Goal: Task Accomplishment & Management: Manage account settings

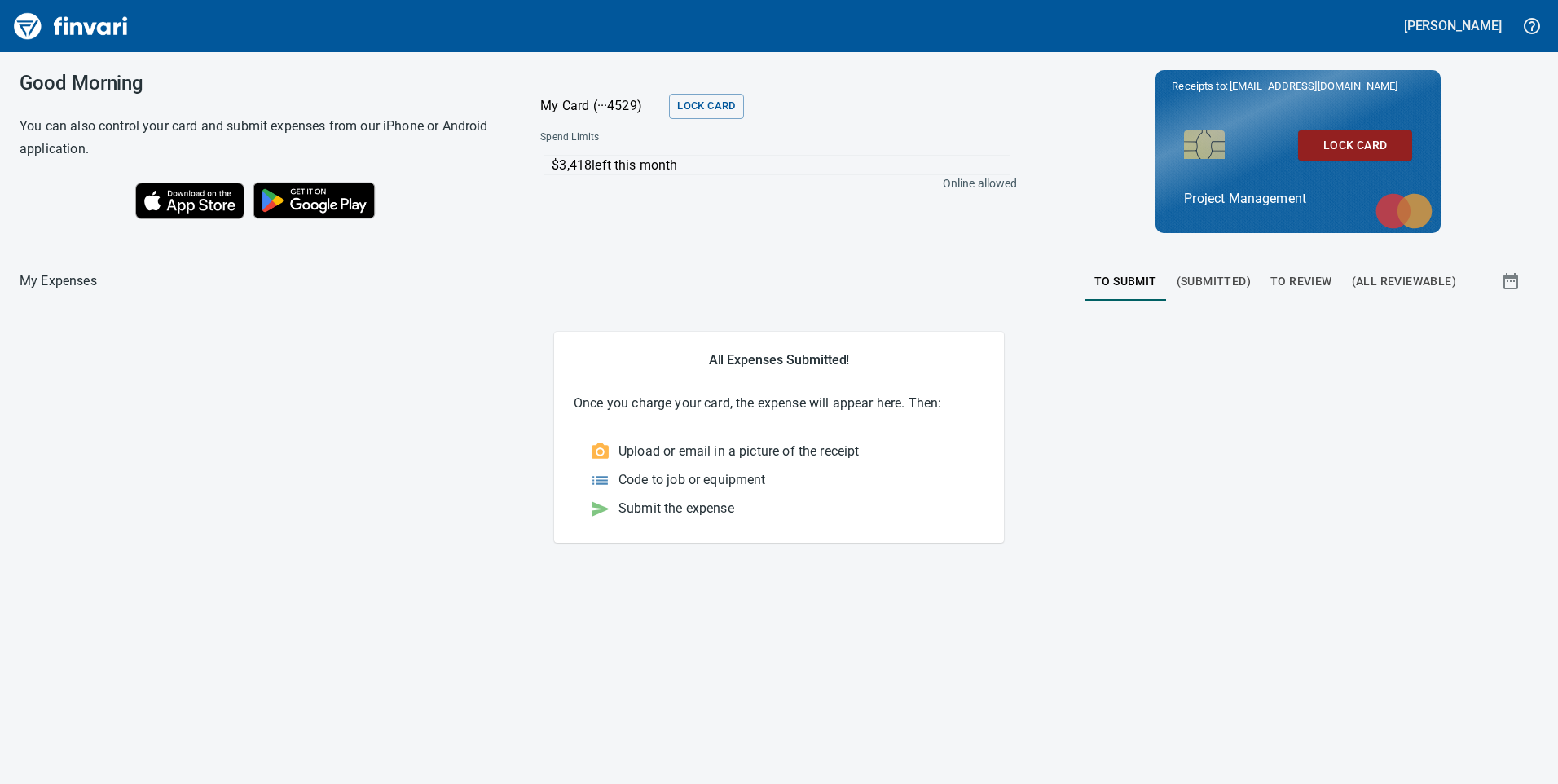
click at [1307, 275] on span "To Review" at bounding box center [1301, 281] width 62 height 21
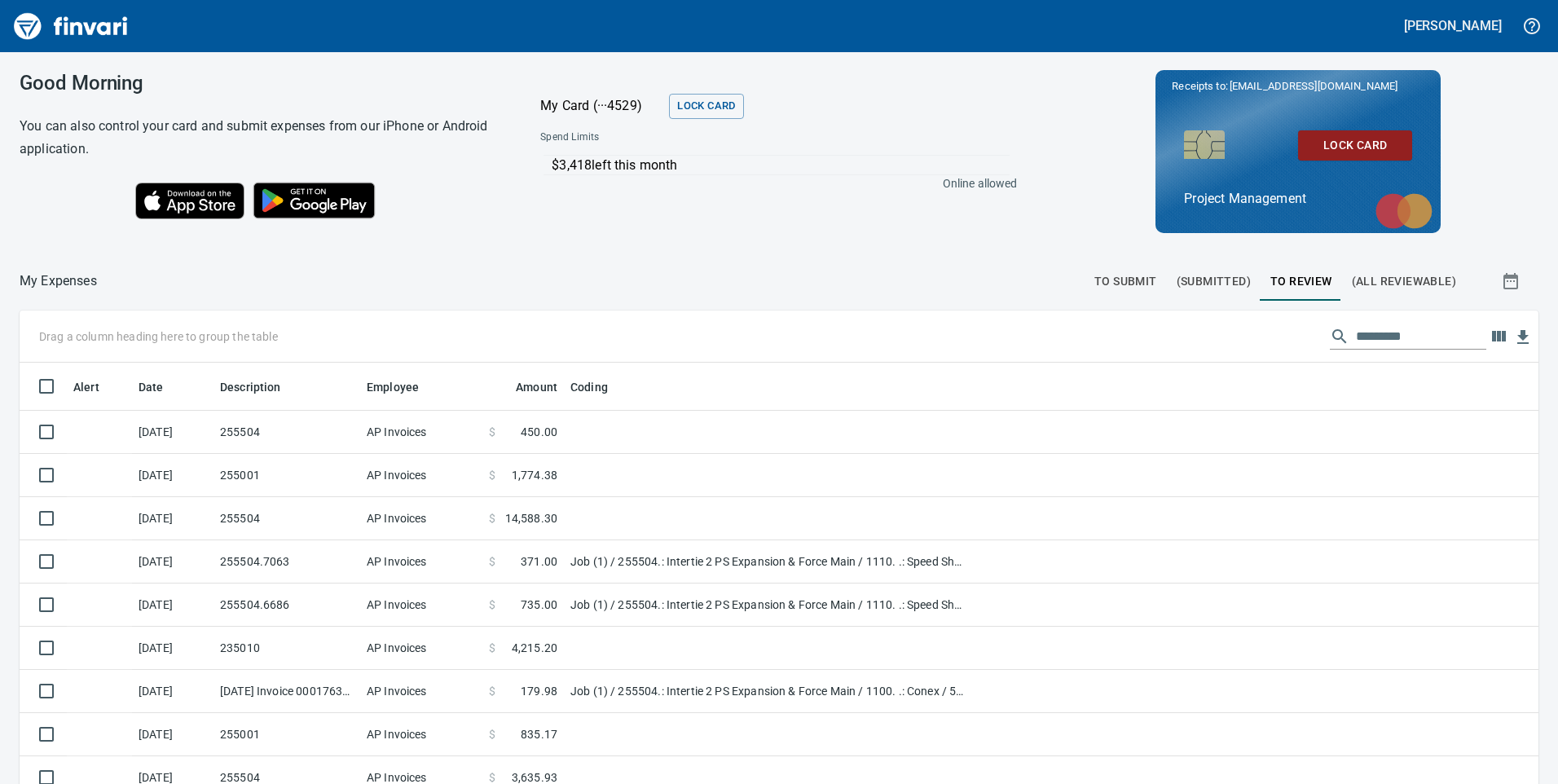
scroll to position [592, 1483]
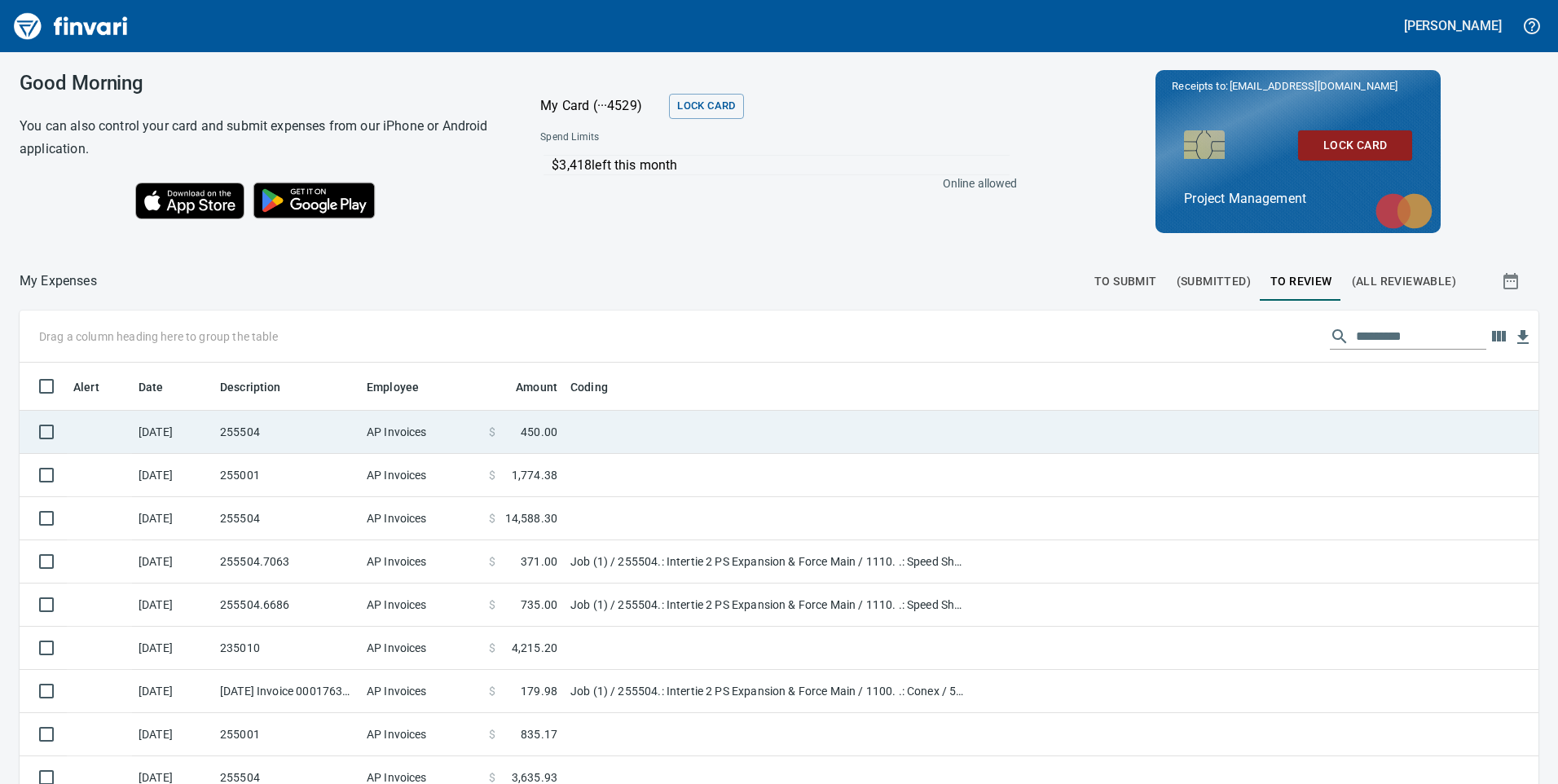
click at [442, 427] on td "AP Invoices" at bounding box center [421, 432] width 123 height 43
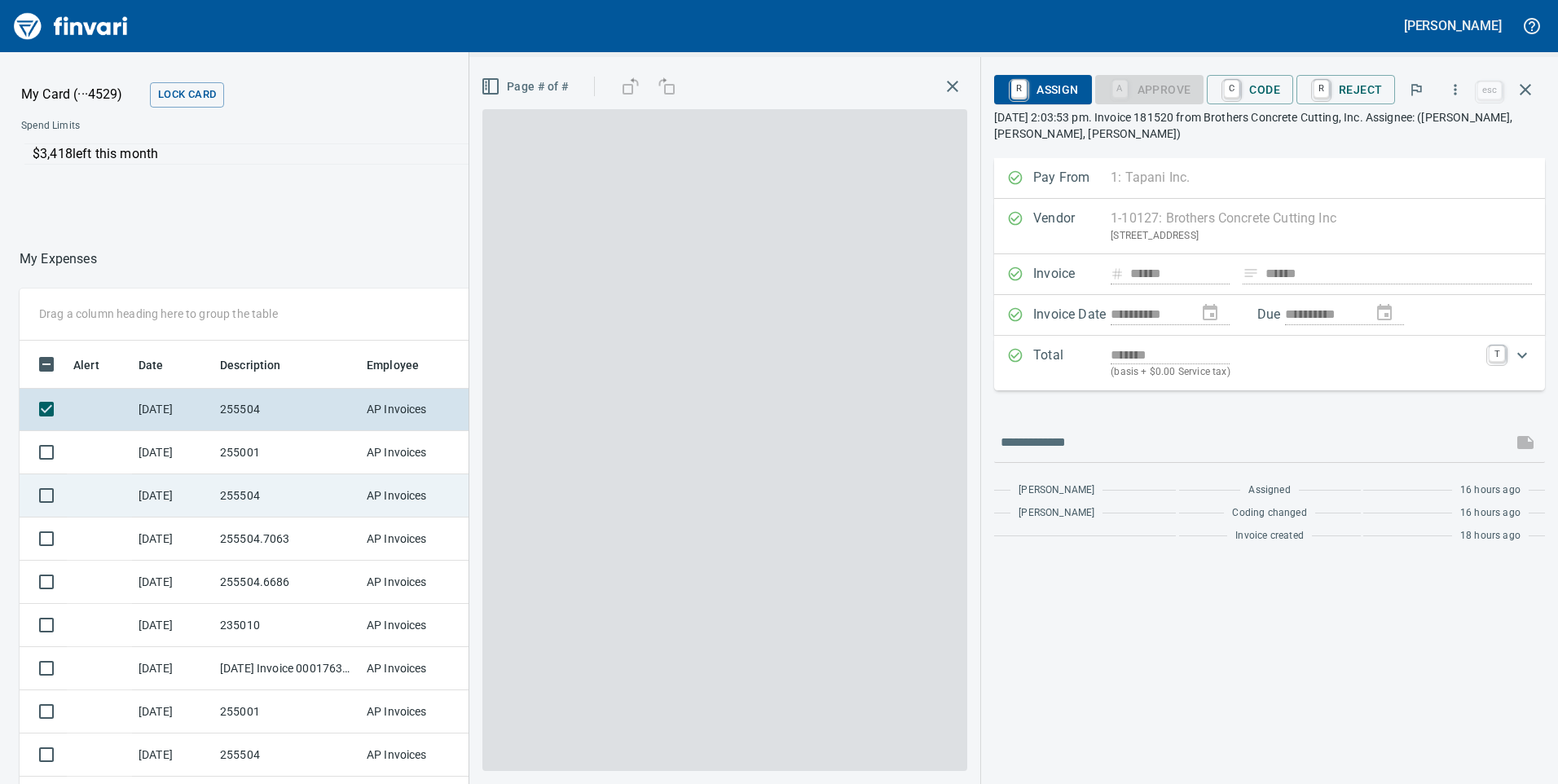
scroll to position [592, 1075]
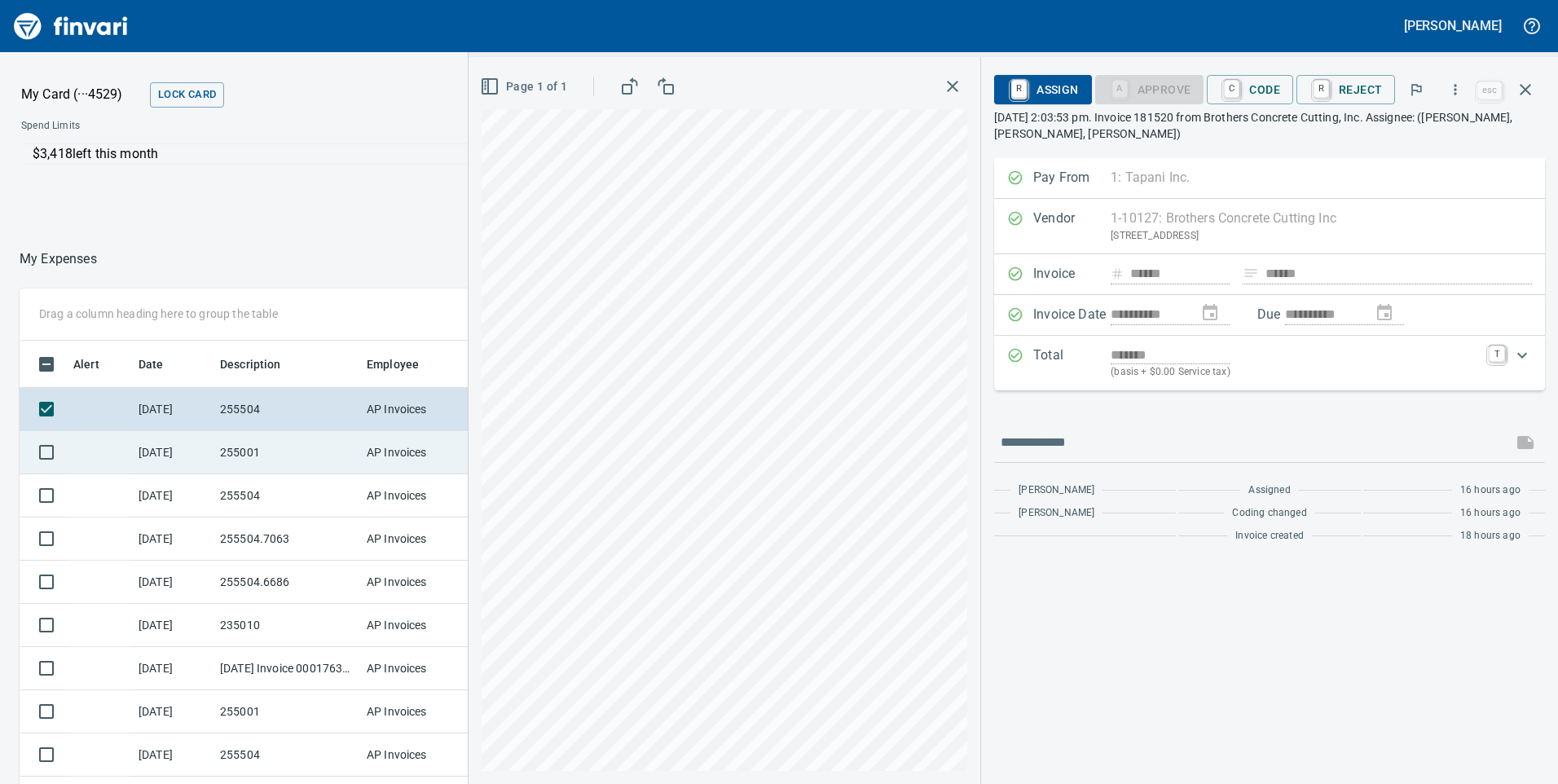
click at [257, 450] on td "255001" at bounding box center [287, 453] width 147 height 43
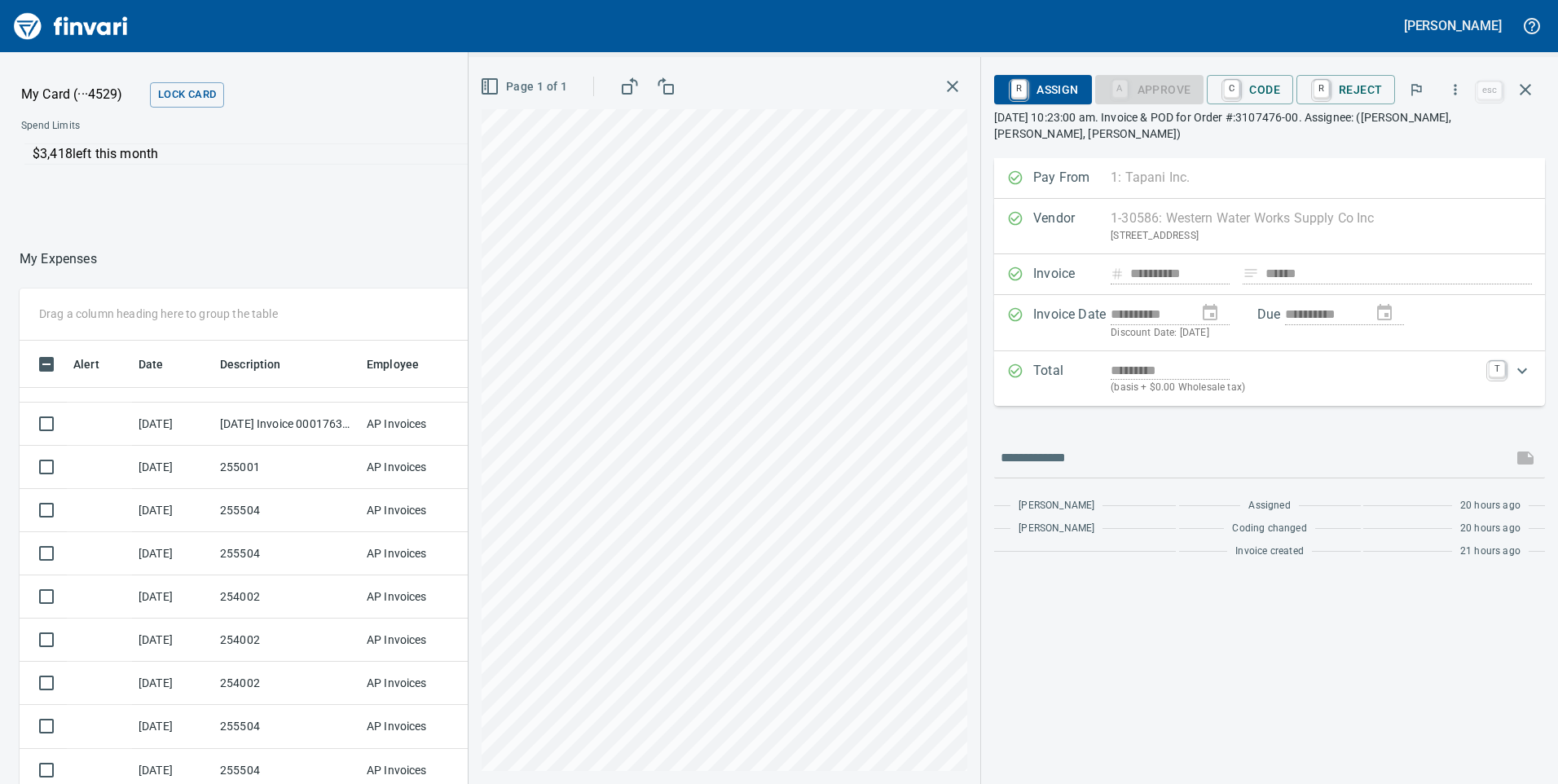
scroll to position [326, 0]
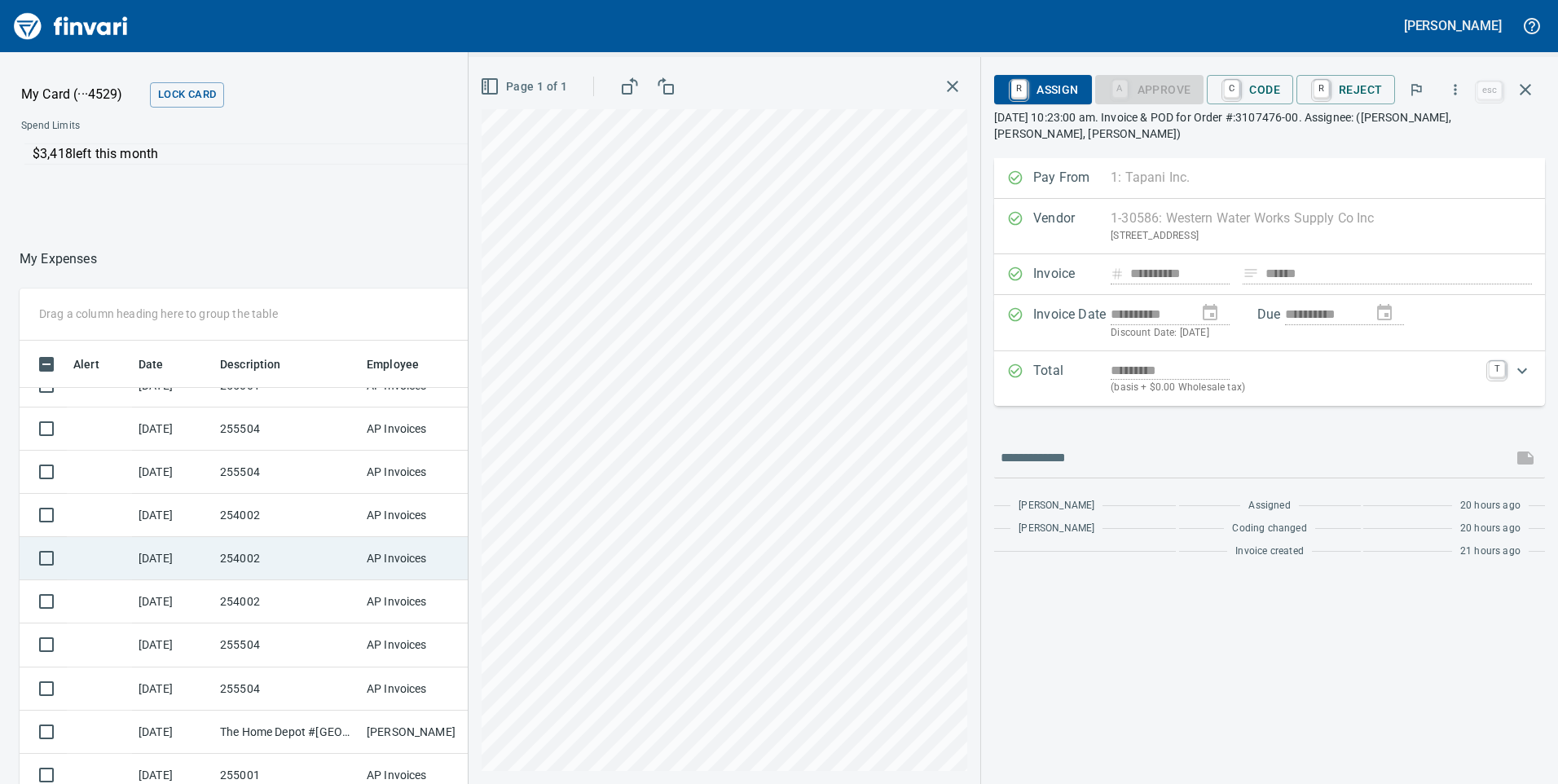
click at [237, 558] on td "254002" at bounding box center [287, 559] width 147 height 43
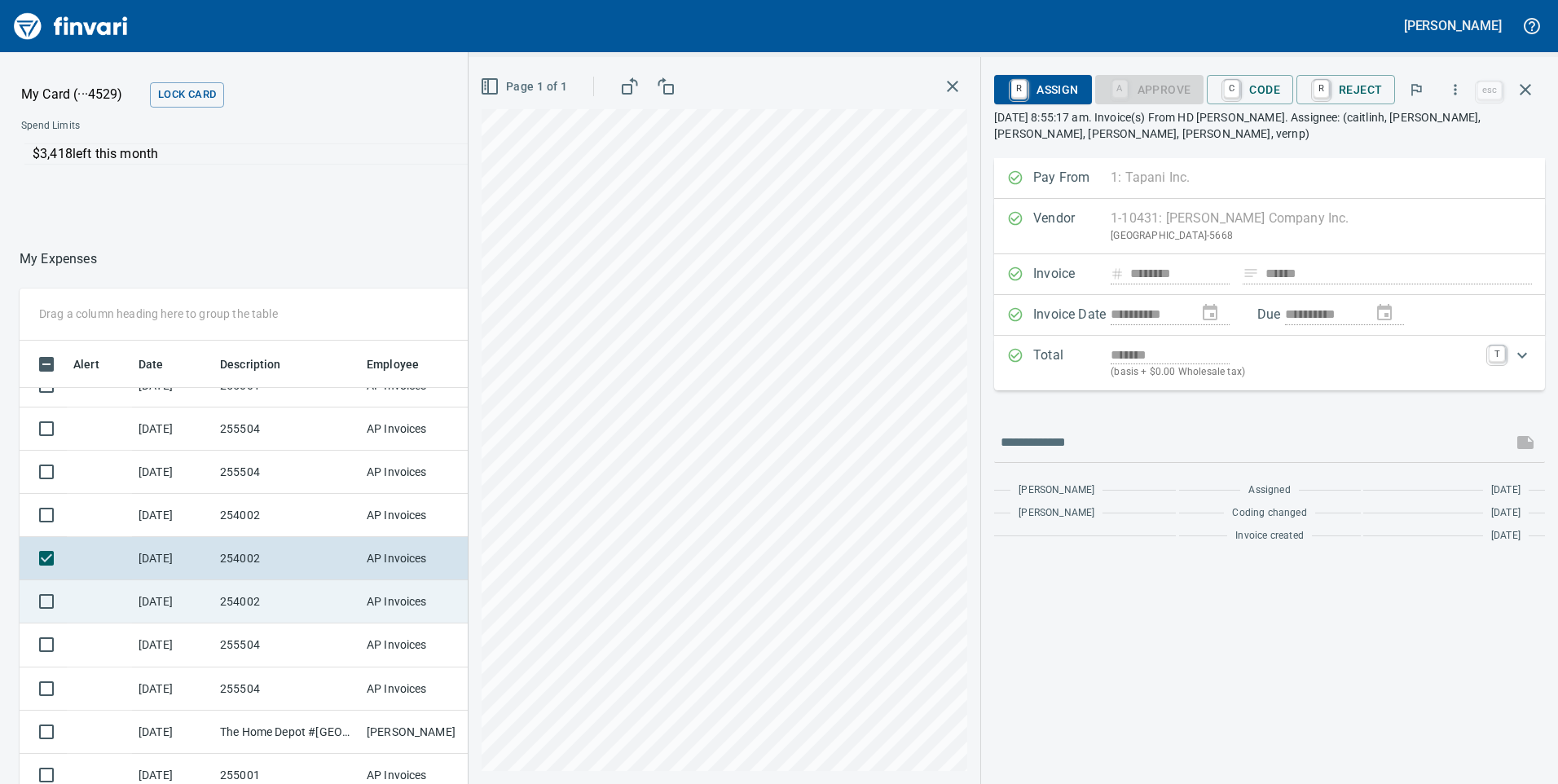
click at [282, 606] on td "254002" at bounding box center [287, 602] width 147 height 43
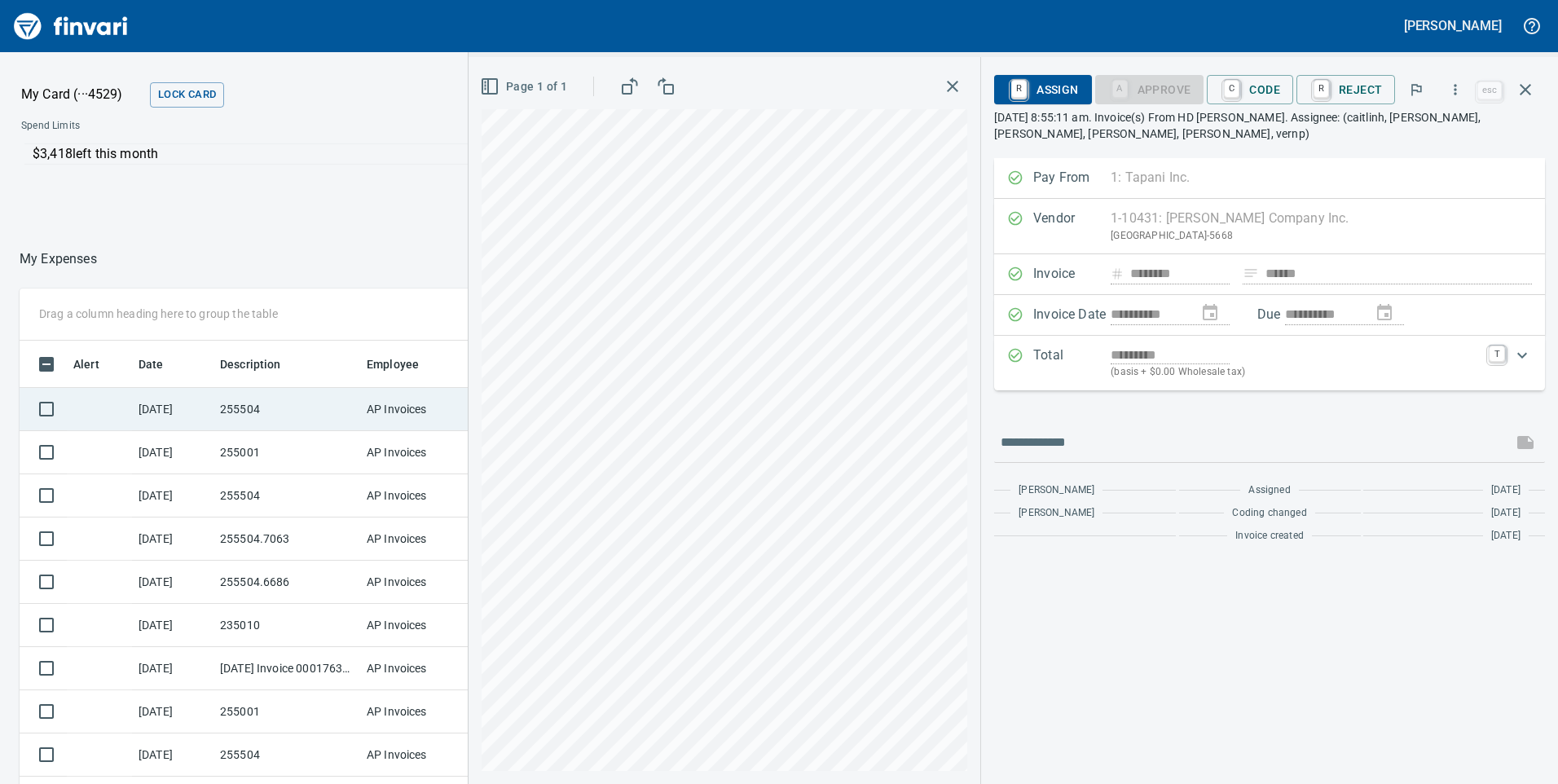
click at [270, 417] on td "255504" at bounding box center [287, 410] width 147 height 43
